Goal: Task Accomplishment & Management: Use online tool/utility

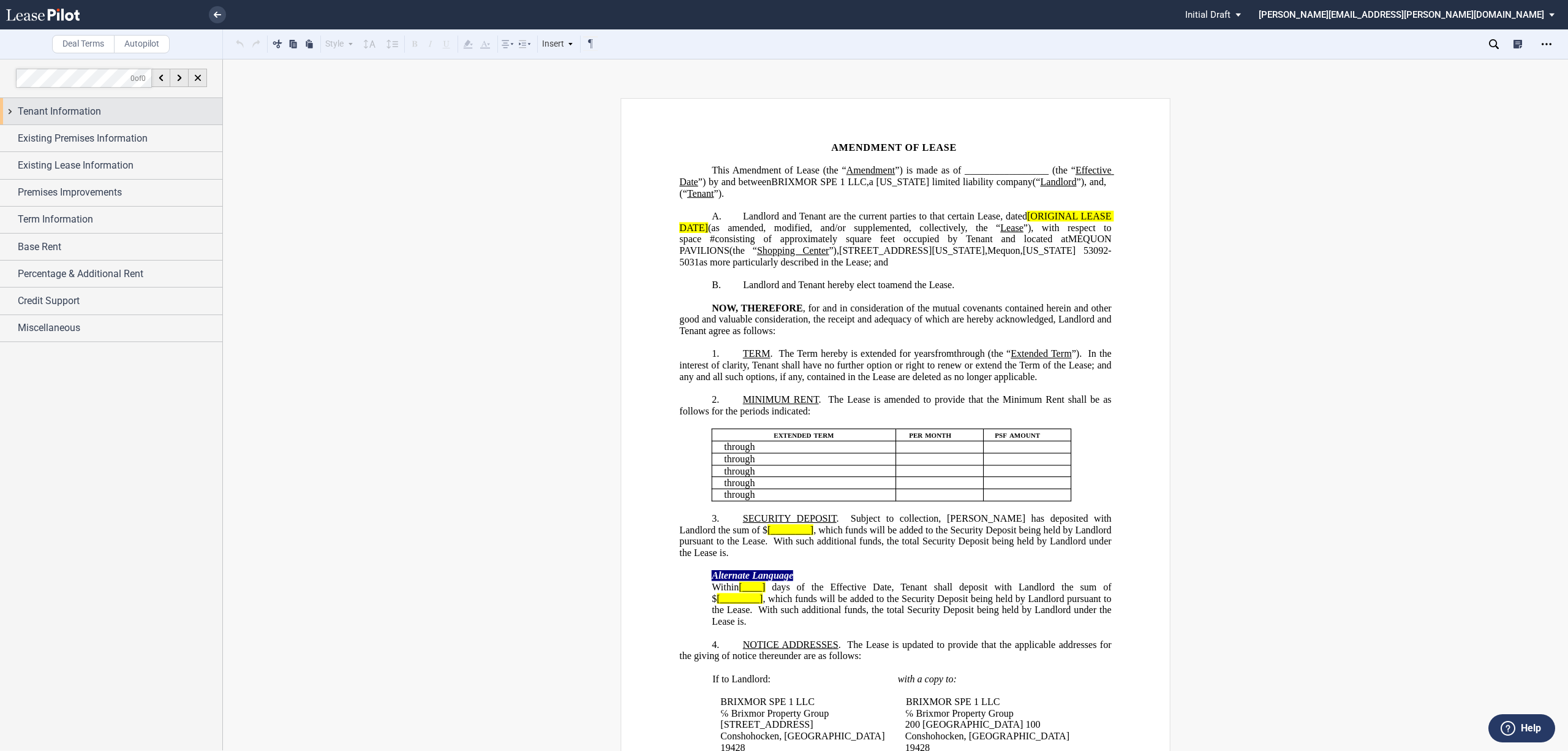
click at [10, 115] on div "Tenant Information" at bounding box center [111, 111] width 222 height 26
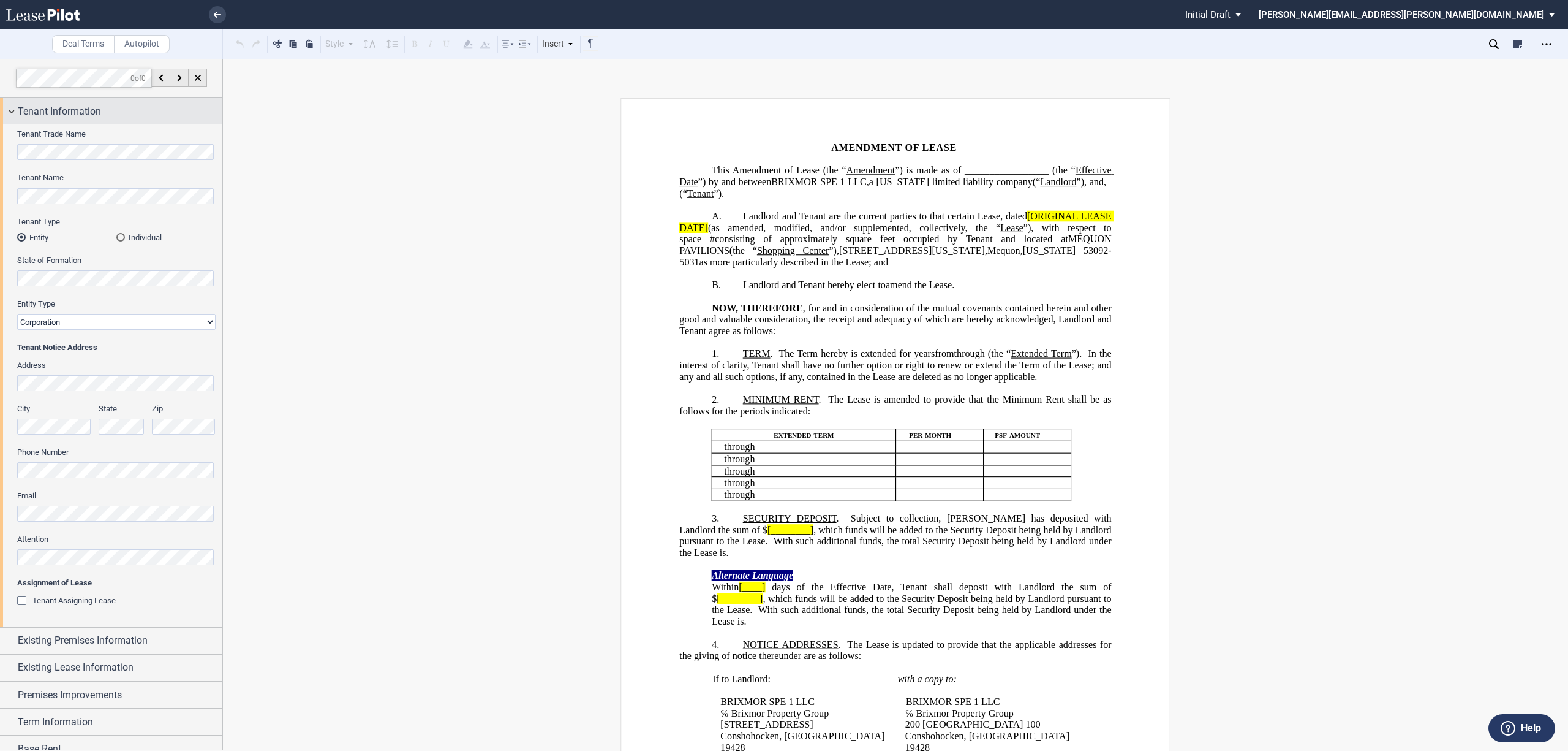
click at [10, 115] on div "Tenant Information" at bounding box center [111, 111] width 222 height 26
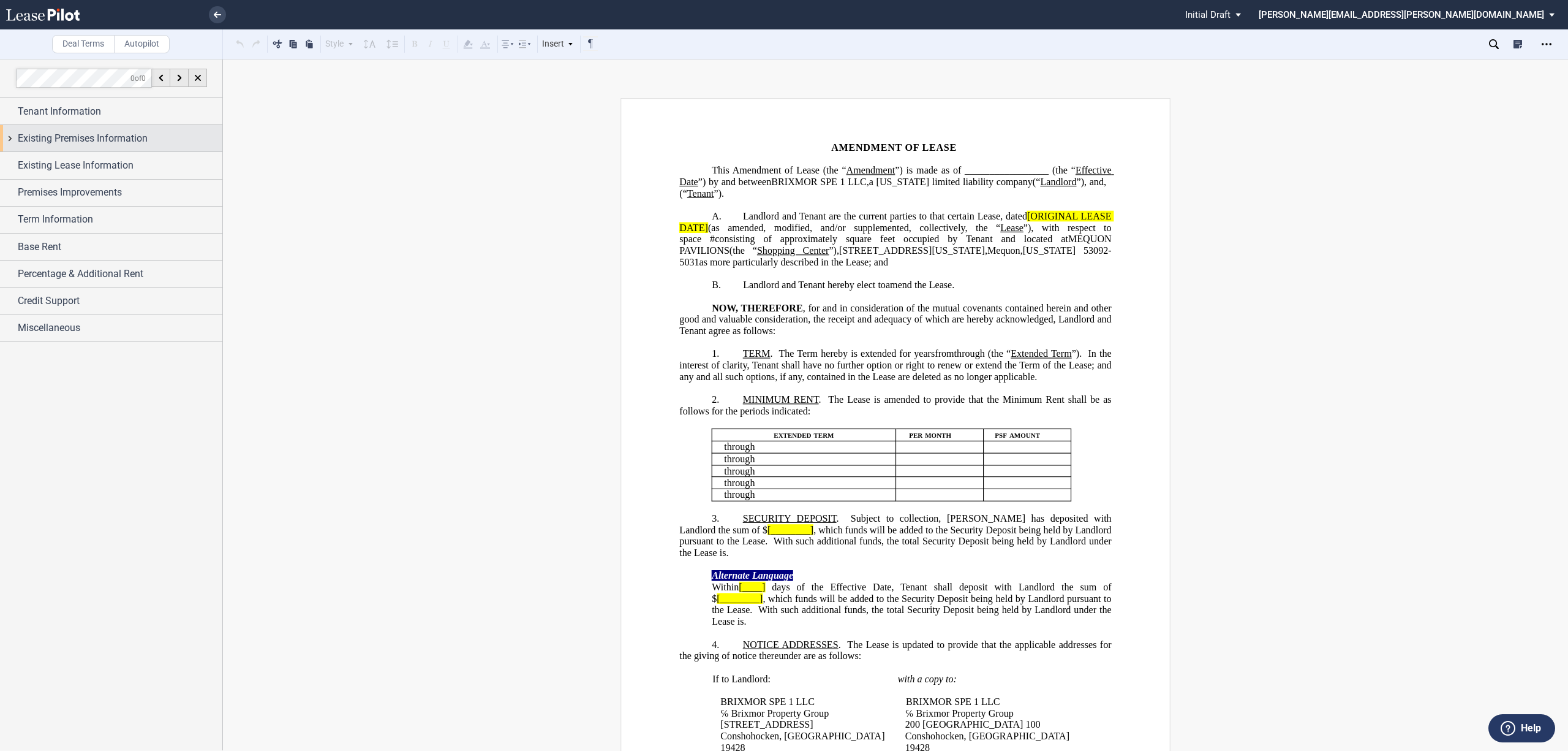
click at [8, 138] on div "Existing Premises Information" at bounding box center [111, 138] width 222 height 26
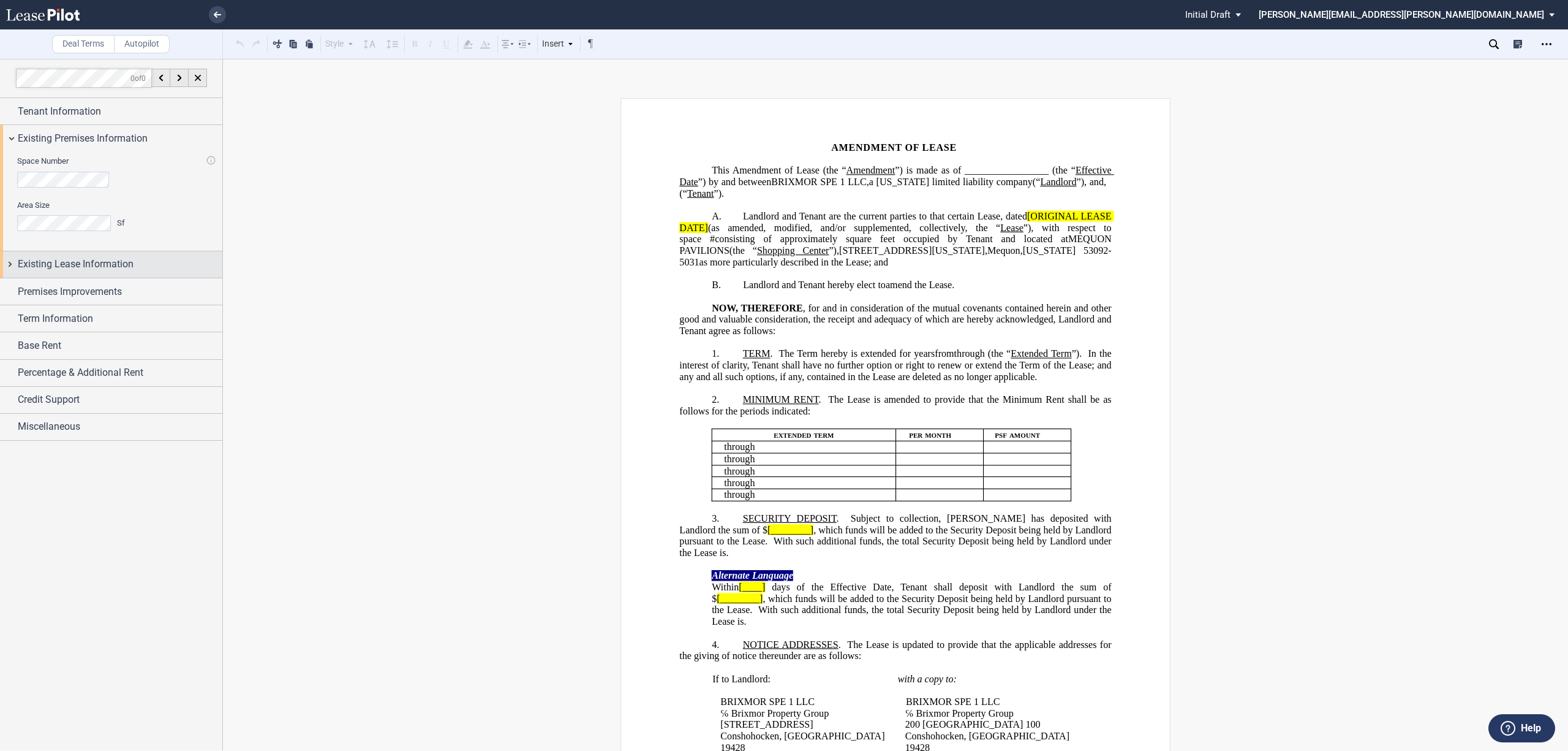
click at [10, 261] on div "Existing Lease Information" at bounding box center [111, 265] width 222 height 26
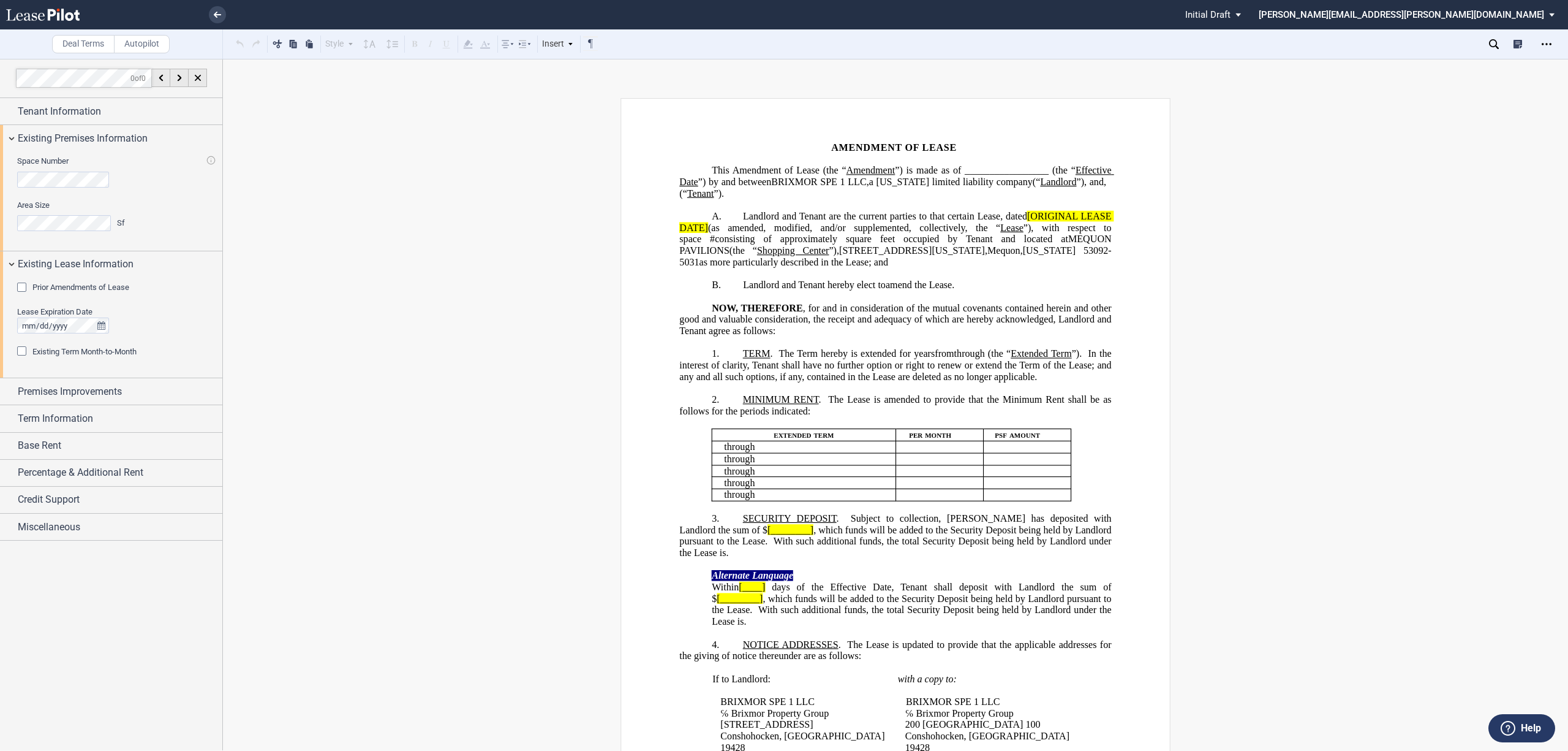
click at [20, 350] on div "Existing Term Month-to-Month" at bounding box center [23, 352] width 12 height 12
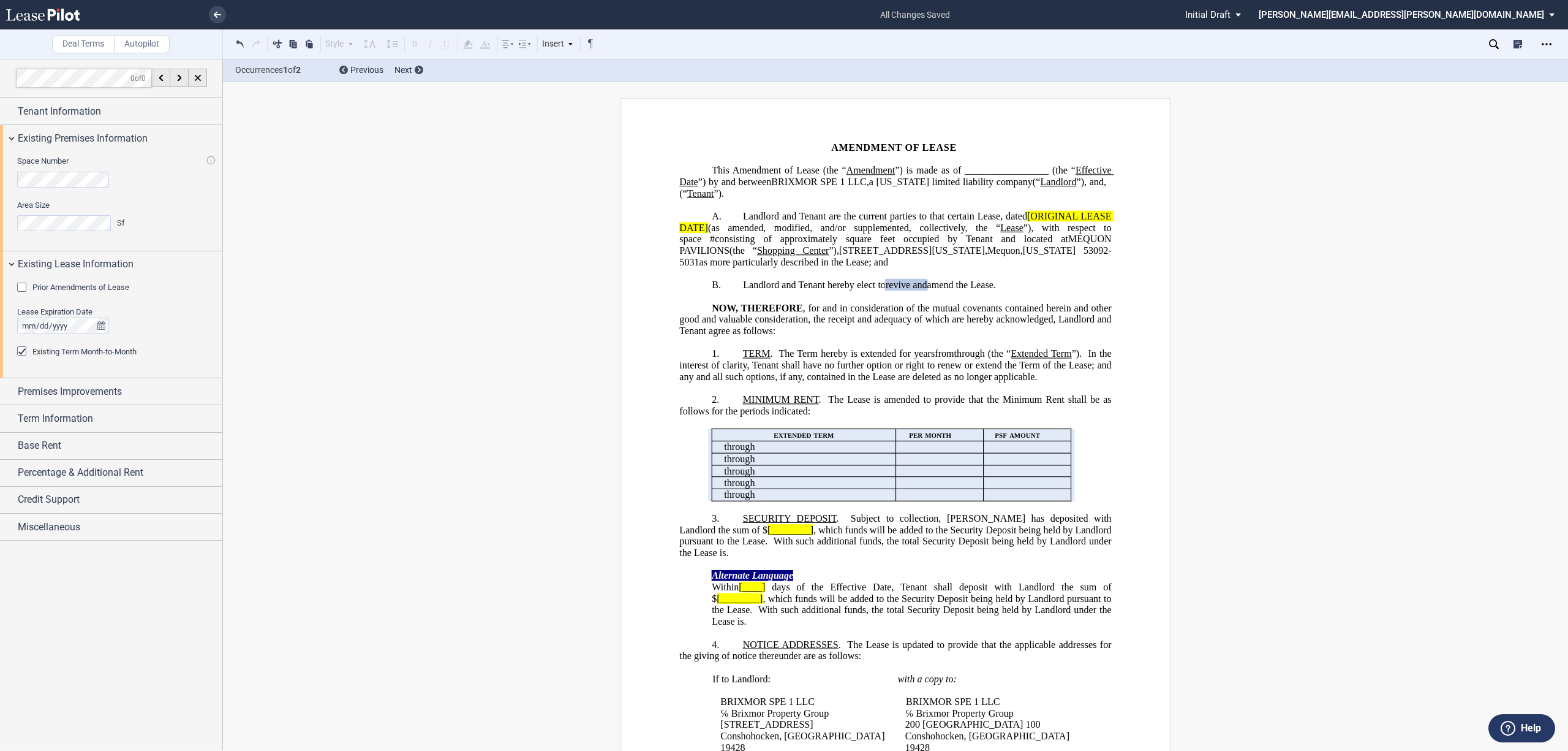
click at [20, 288] on div "Prior Amendments of Lease" at bounding box center [23, 289] width 12 height 12
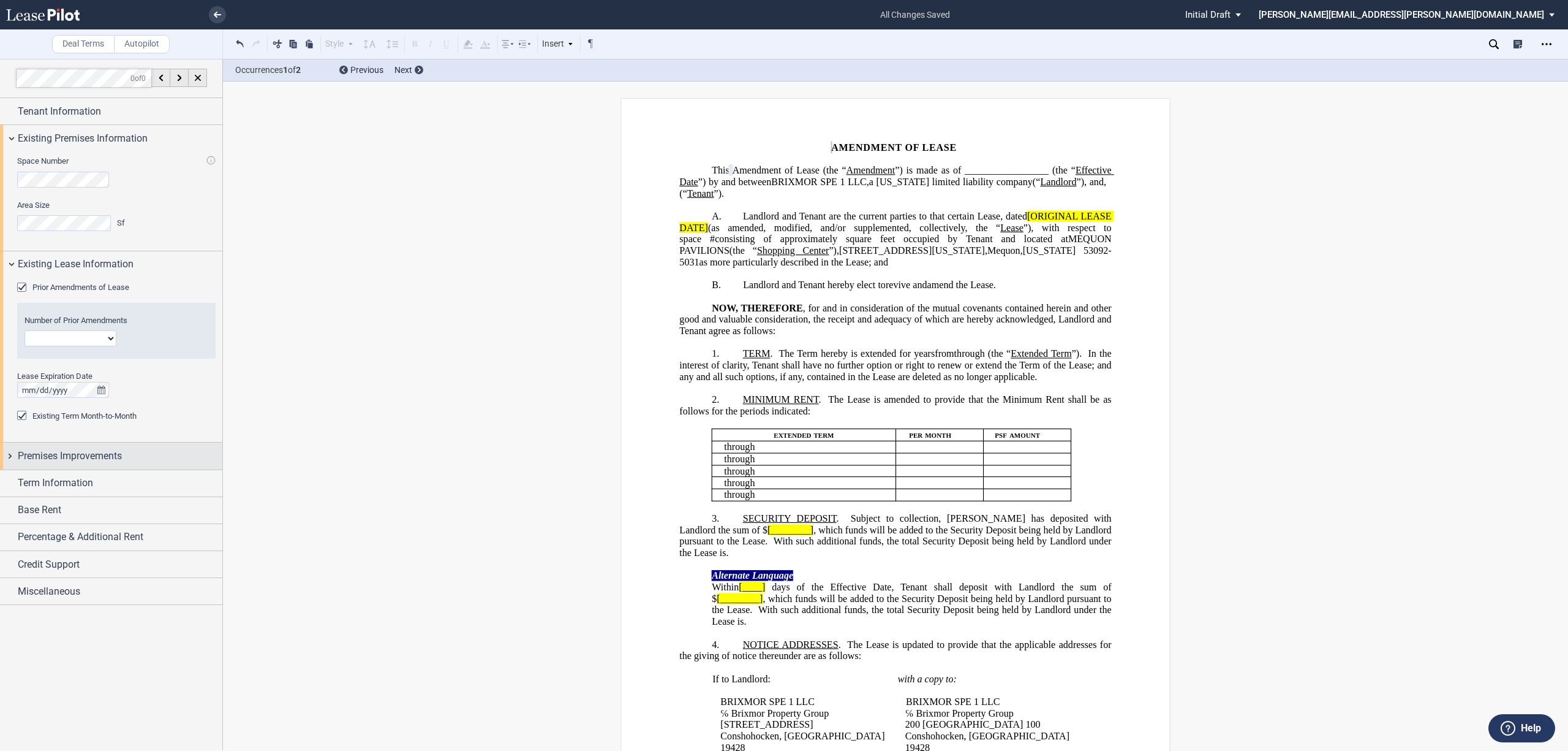
click at [8, 455] on div "Premises Improvements" at bounding box center [111, 456] width 222 height 26
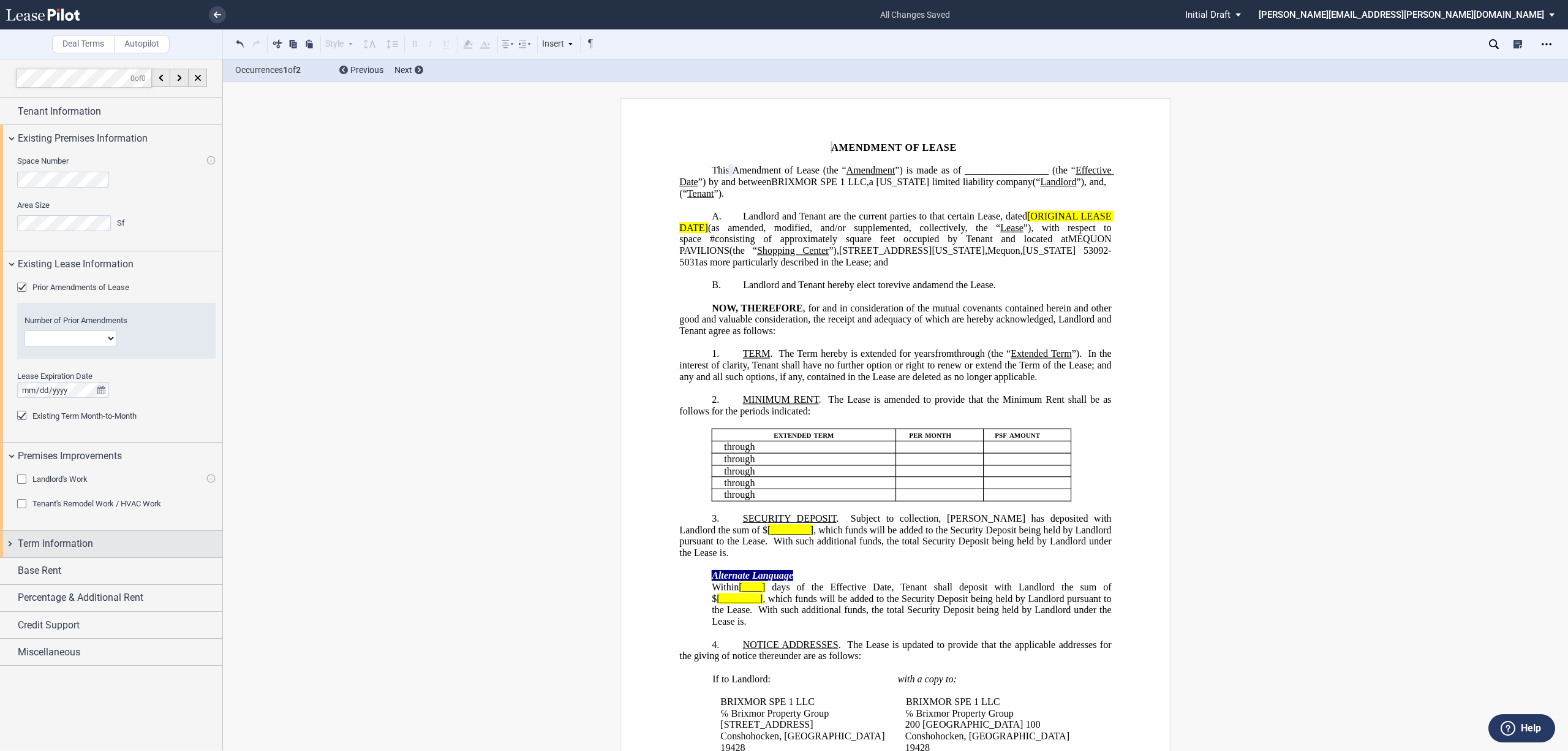
click at [8, 547] on div "Term Information" at bounding box center [111, 544] width 222 height 26
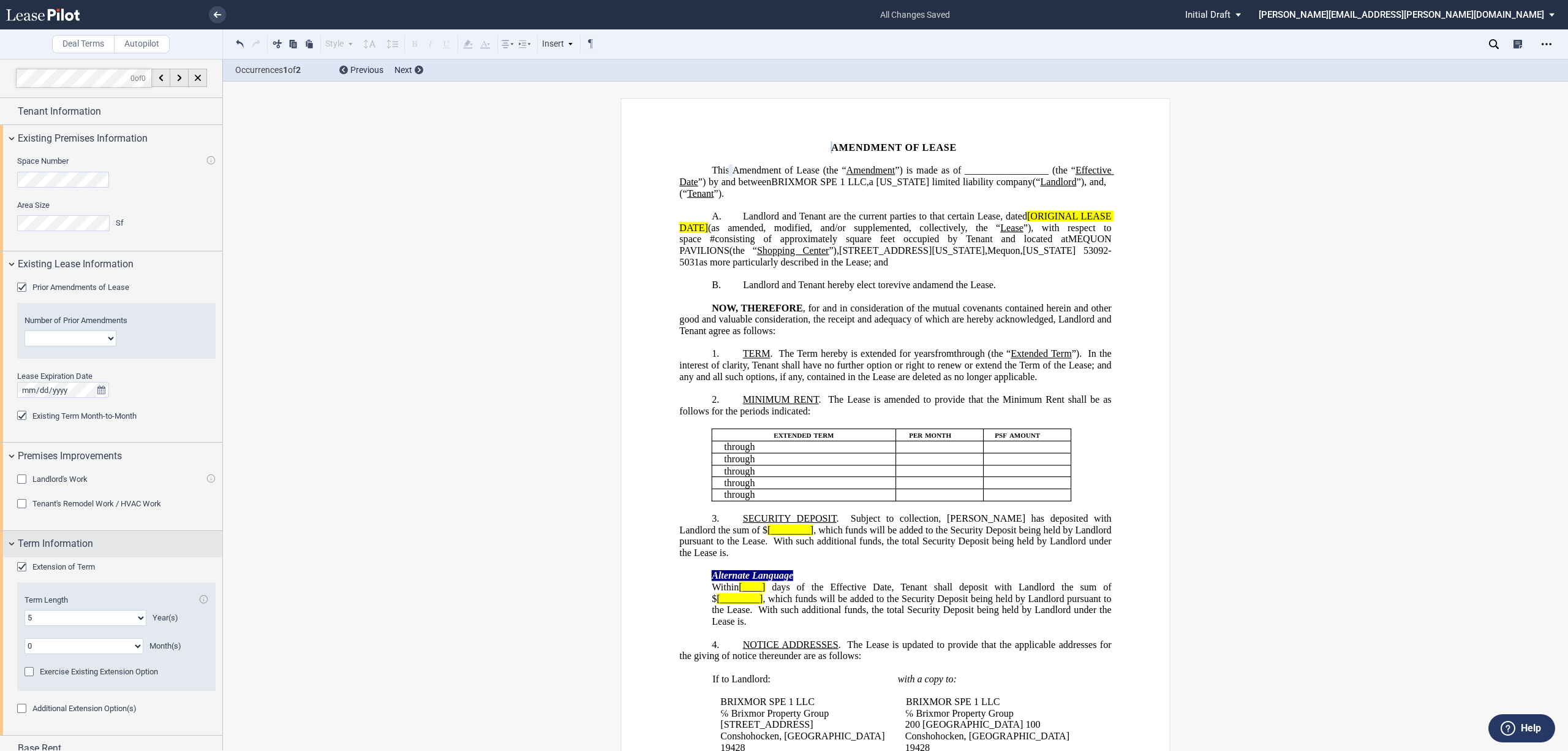
click at [8, 547] on div "Term Information" at bounding box center [111, 544] width 222 height 26
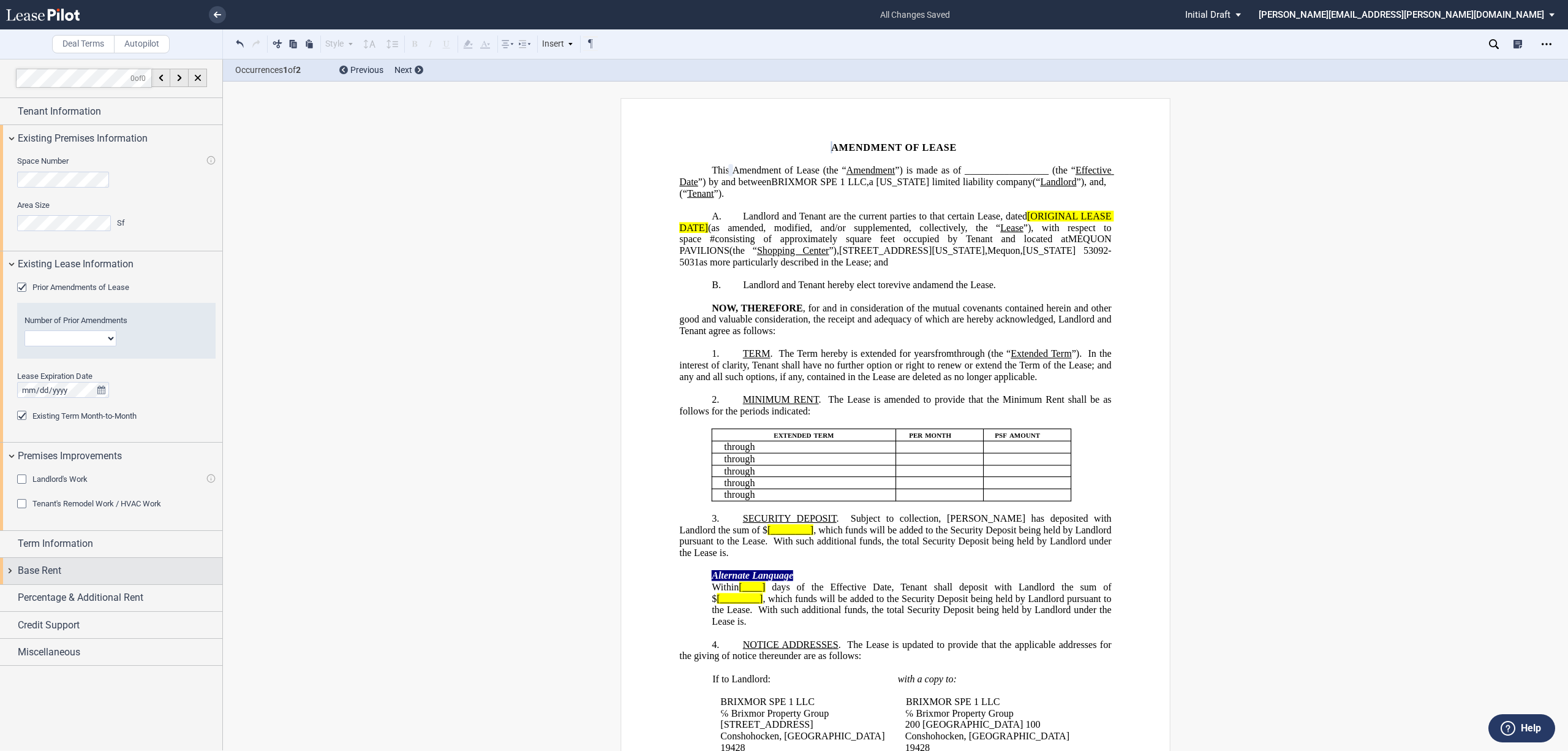
click at [11, 572] on div "Base Rent" at bounding box center [111, 571] width 222 height 26
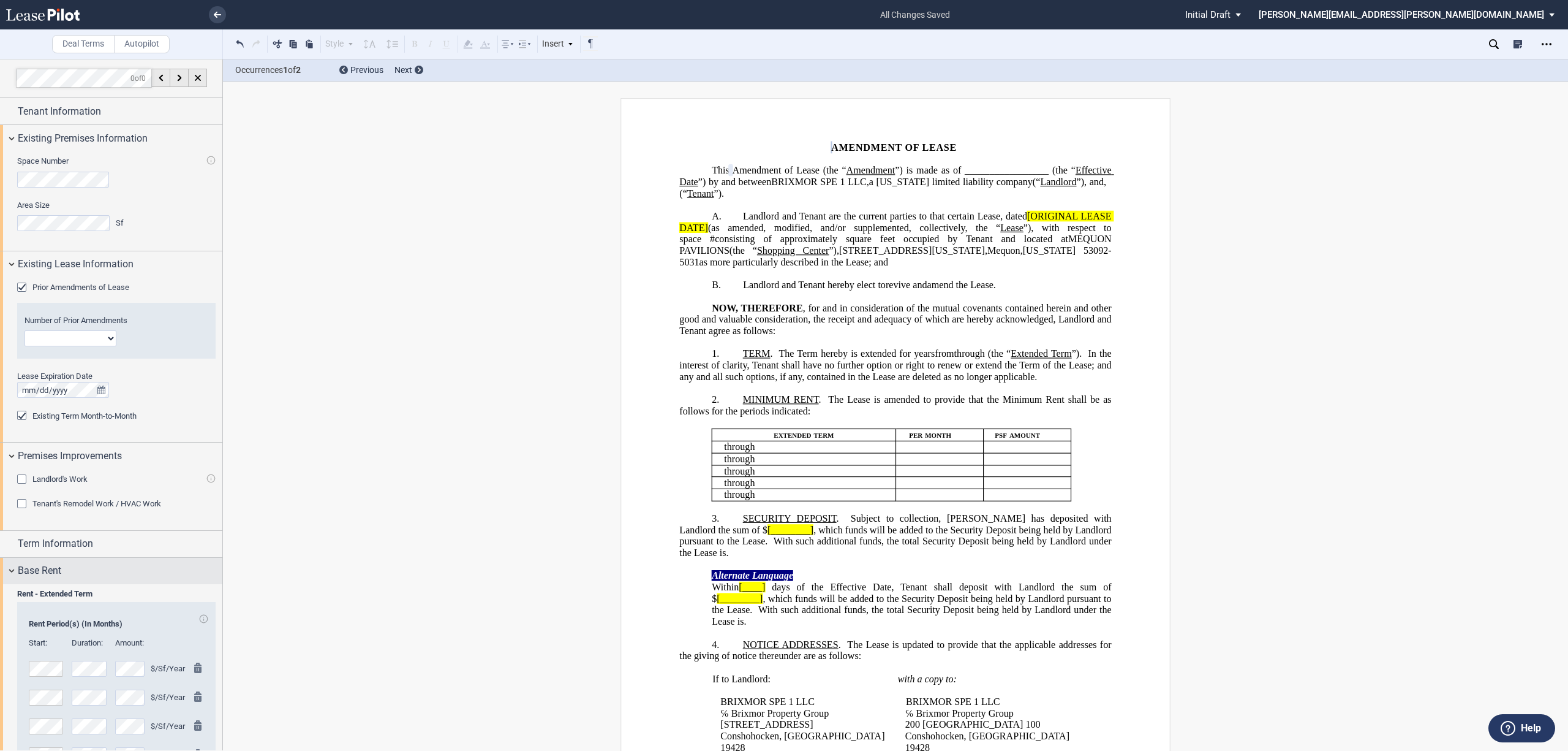
click at [11, 569] on div "Base Rent" at bounding box center [111, 571] width 222 height 26
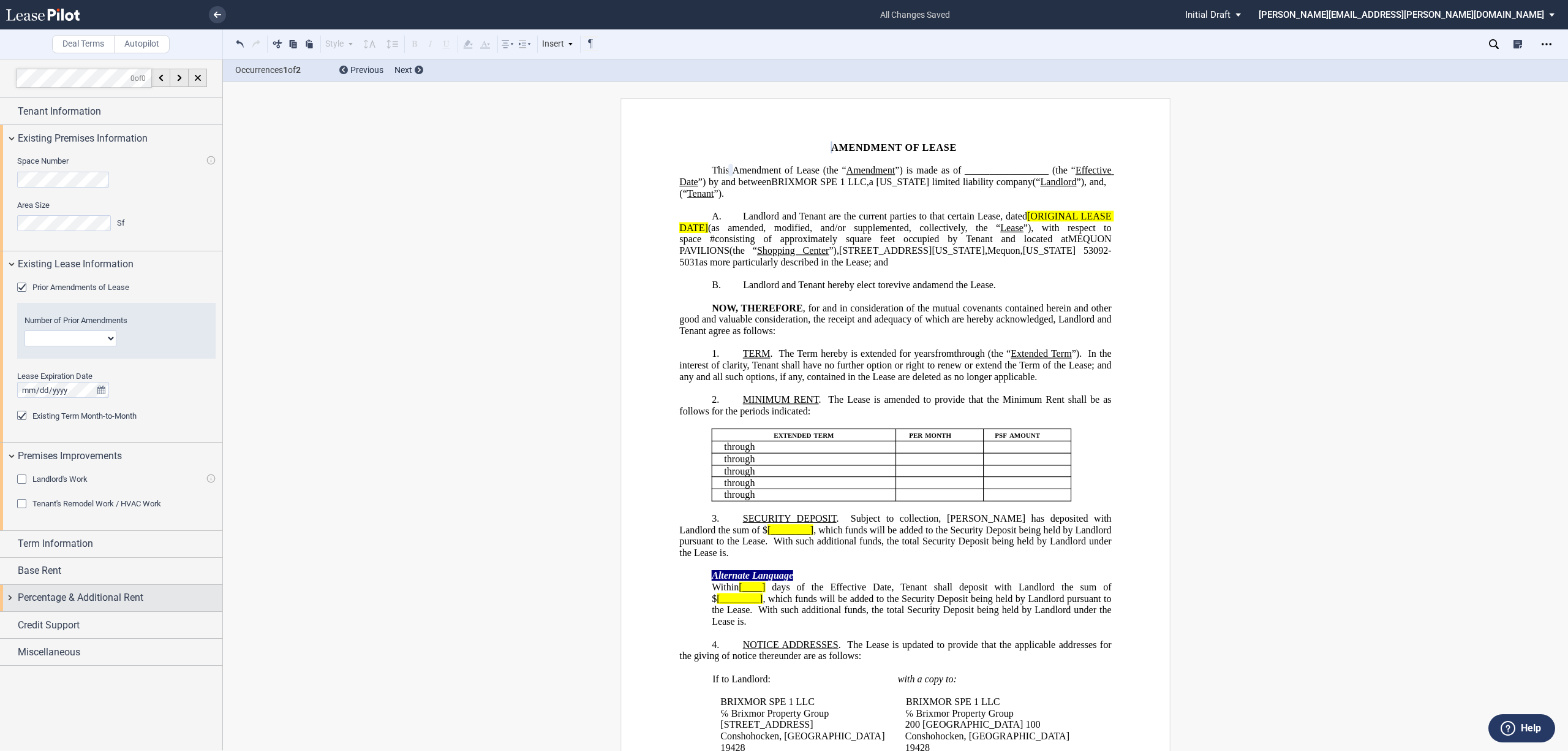
click at [14, 600] on div "Percentage & Additional Rent" at bounding box center [111, 598] width 222 height 26
click at [5, 600] on div "Percentage & Additional Rent" at bounding box center [111, 598] width 222 height 26
click at [20, 665] on div "Changes to Additional Rent" at bounding box center [23, 666] width 12 height 12
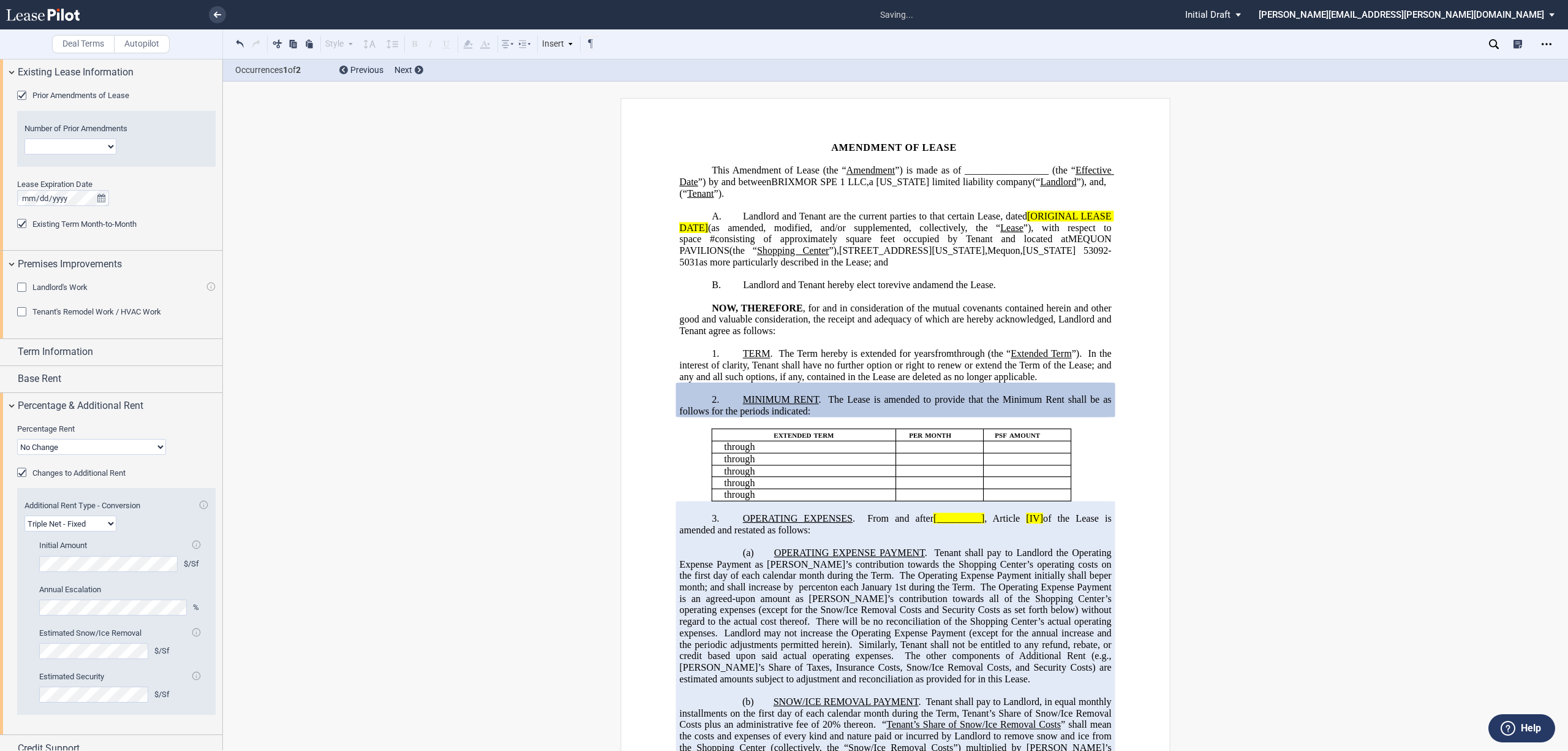
scroll to position [151, 0]
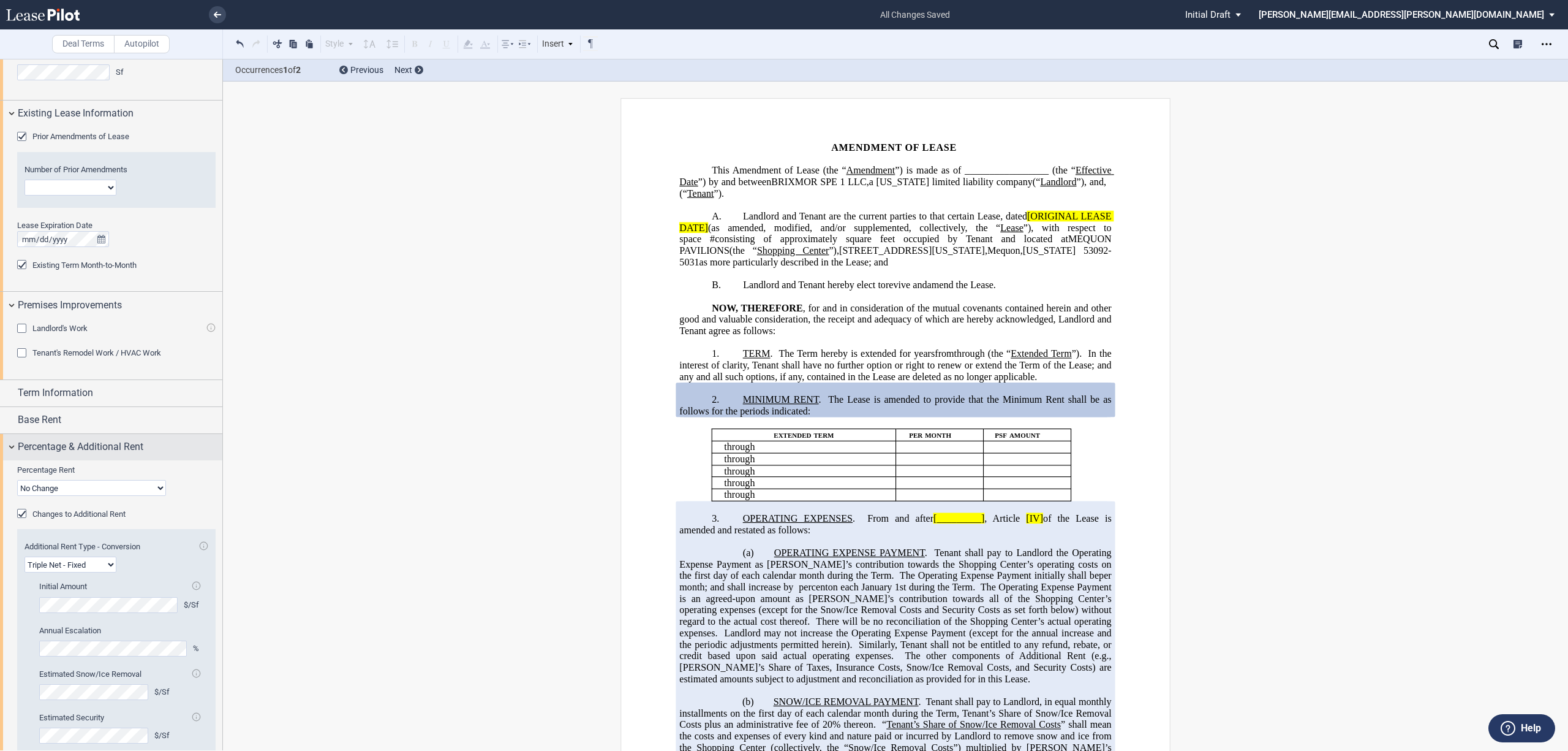
click at [8, 449] on div "Percentage & Additional Rent" at bounding box center [111, 447] width 222 height 26
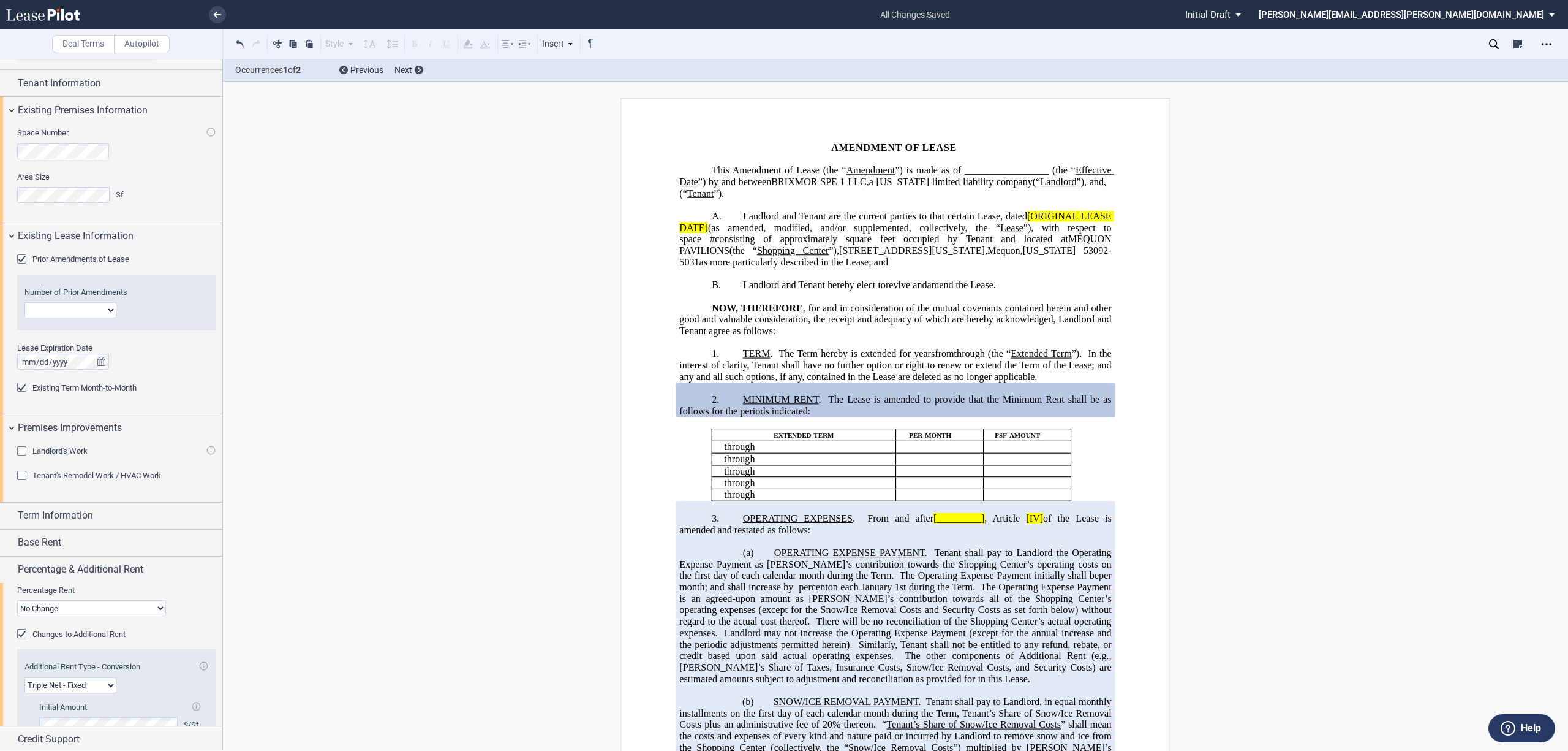
scroll to position [0, 0]
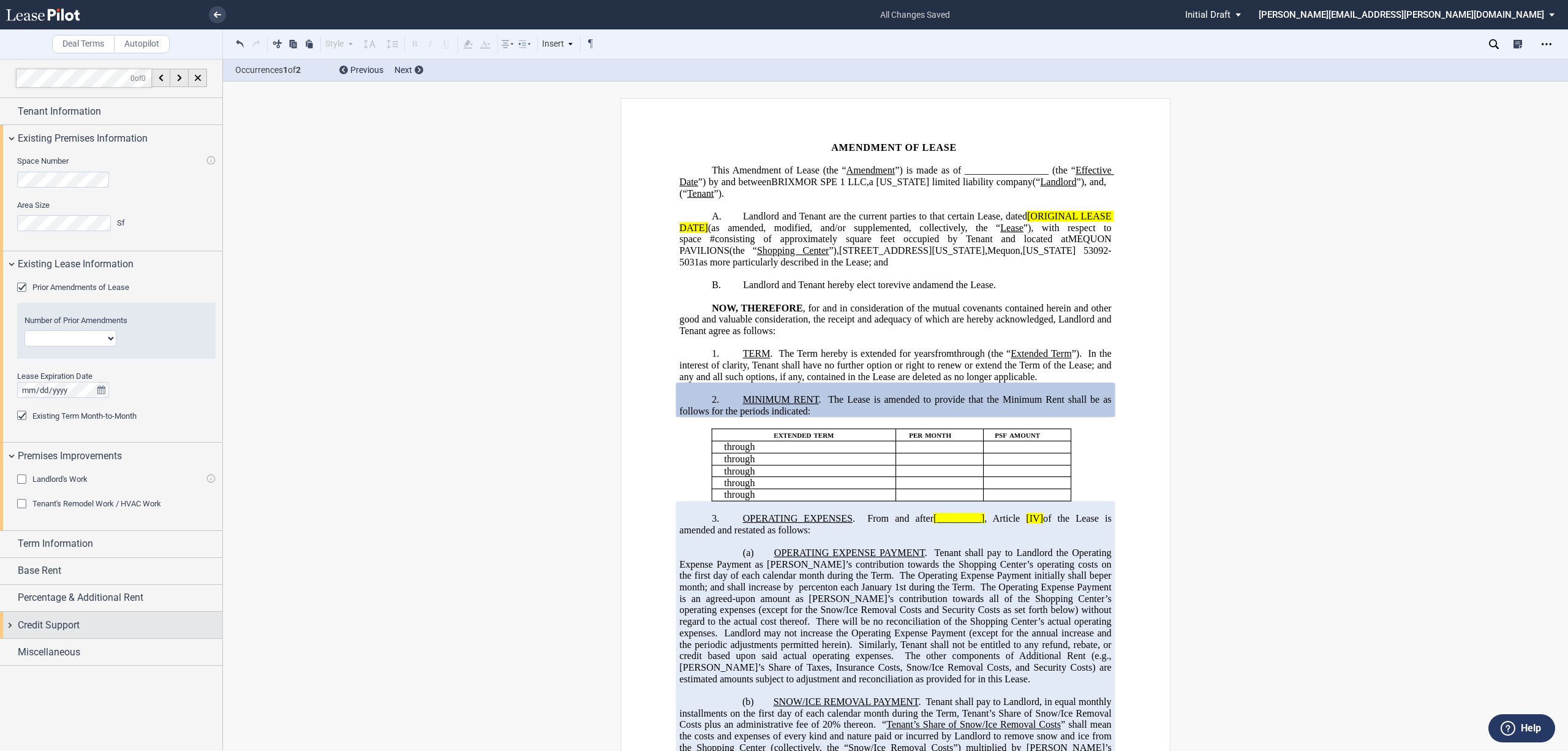
click at [10, 628] on div "Credit Support" at bounding box center [111, 625] width 222 height 26
click at [26, 671] on div "Increase Security Deposit" at bounding box center [23, 674] width 12 height 12
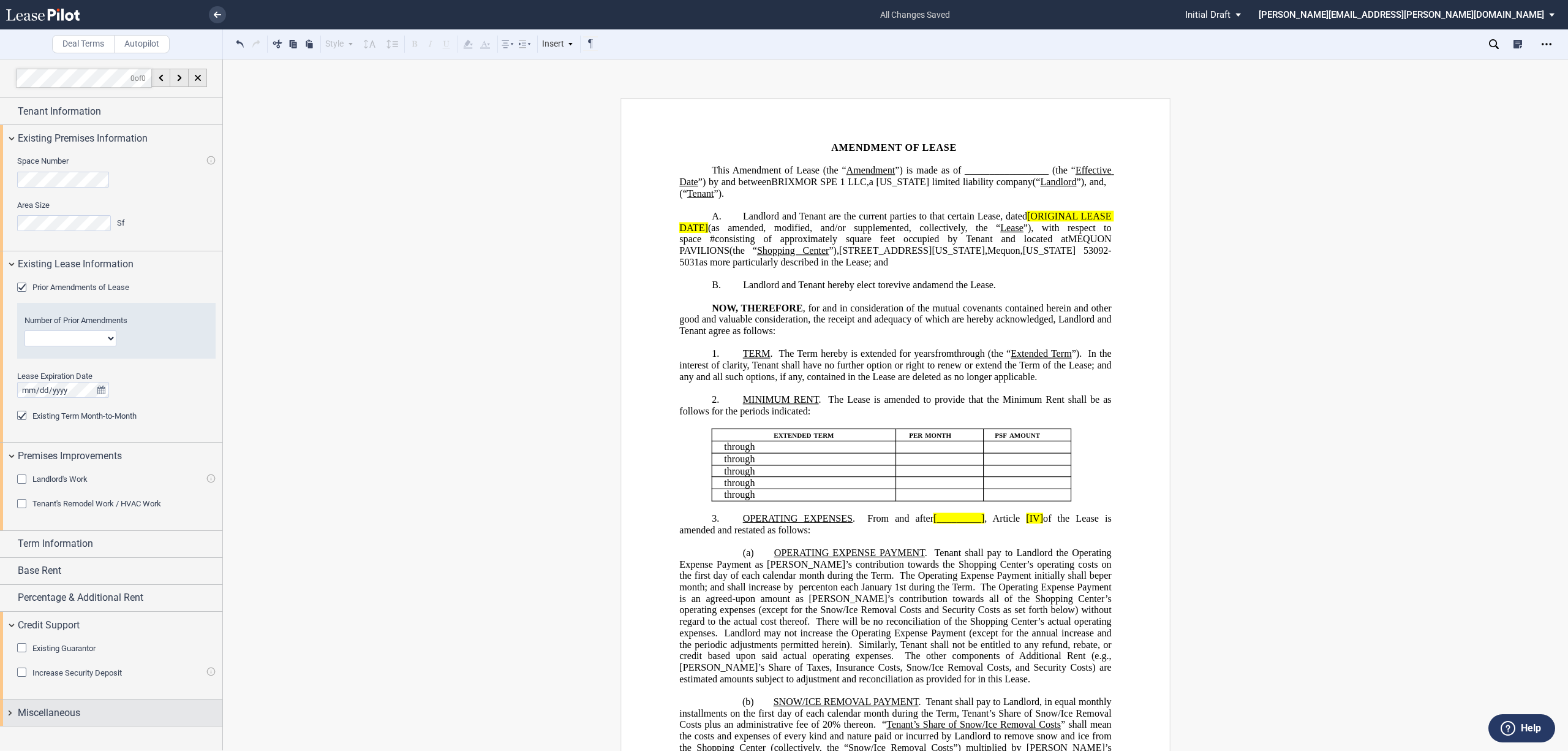
click at [10, 714] on div "Miscellaneous" at bounding box center [111, 712] width 222 height 26
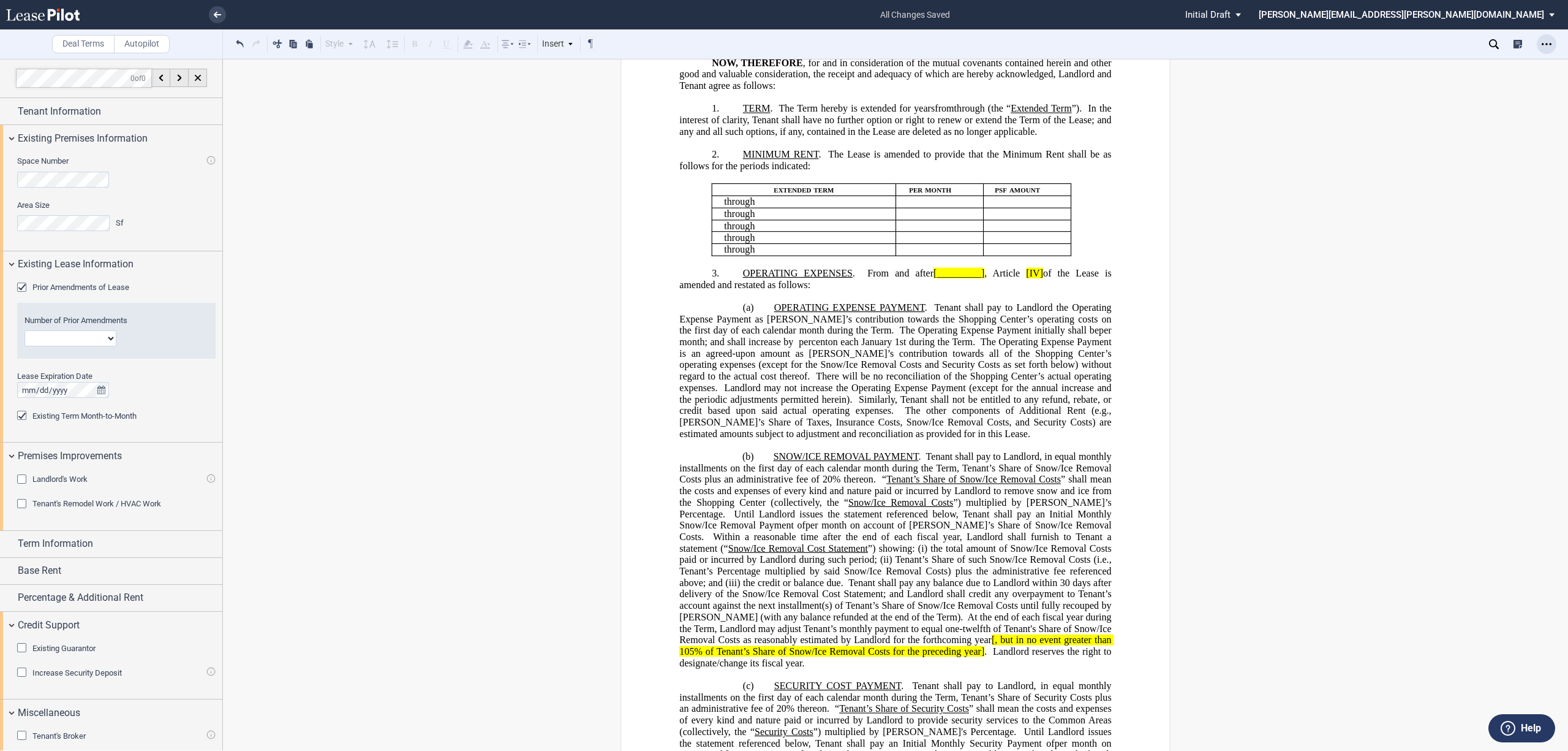
click at [1544, 40] on icon "Open Lease options menu" at bounding box center [1547, 44] width 10 height 10
click at [1437, 62] on div "Download" at bounding box center [1475, 66] width 149 height 10
